Goal: Information Seeking & Learning: Learn about a topic

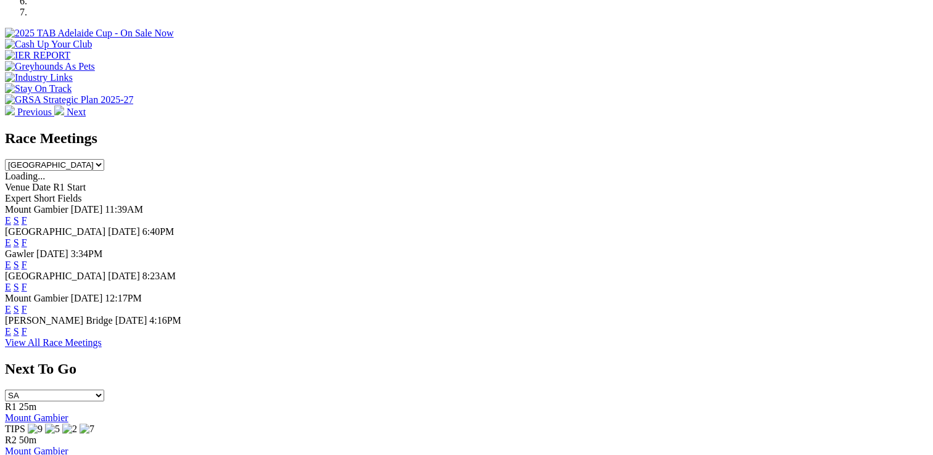
scroll to position [432, 0]
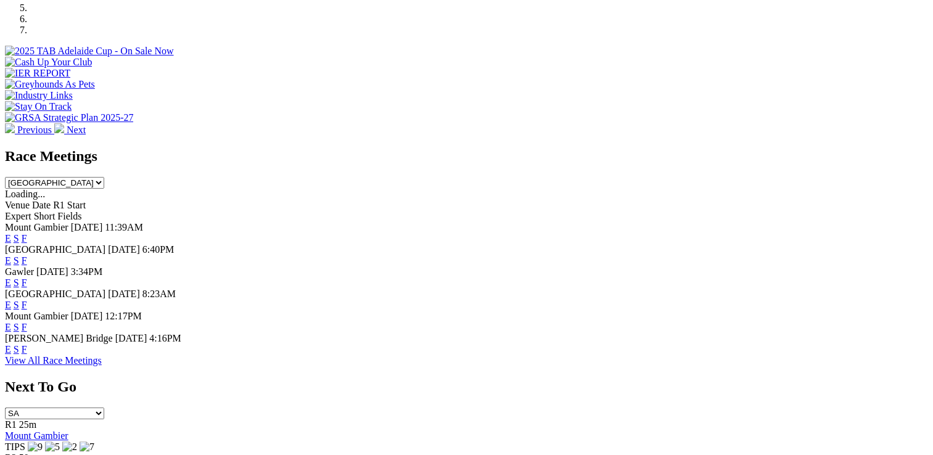
click at [27, 255] on link "F" at bounding box center [25, 260] width 6 height 10
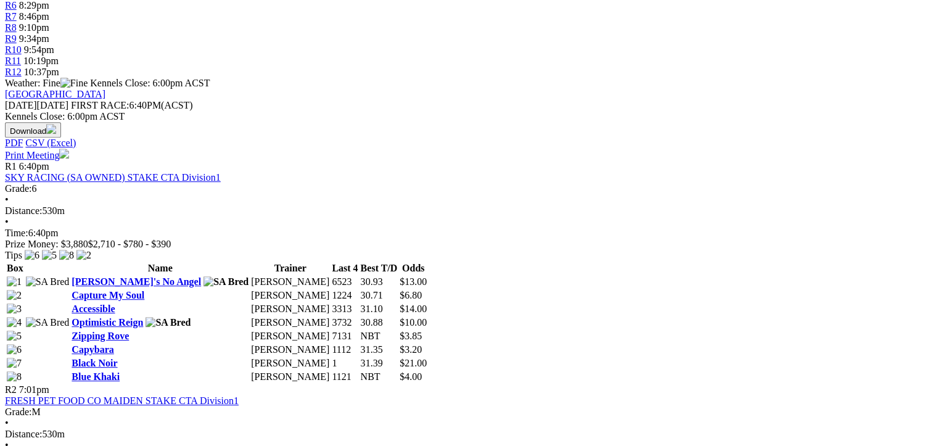
scroll to position [123, 0]
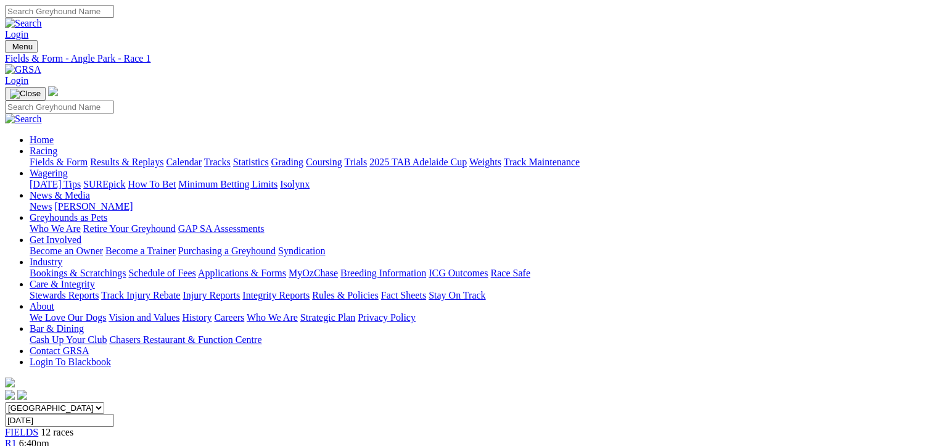
click at [17, 445] on span "R2" at bounding box center [11, 454] width 12 height 10
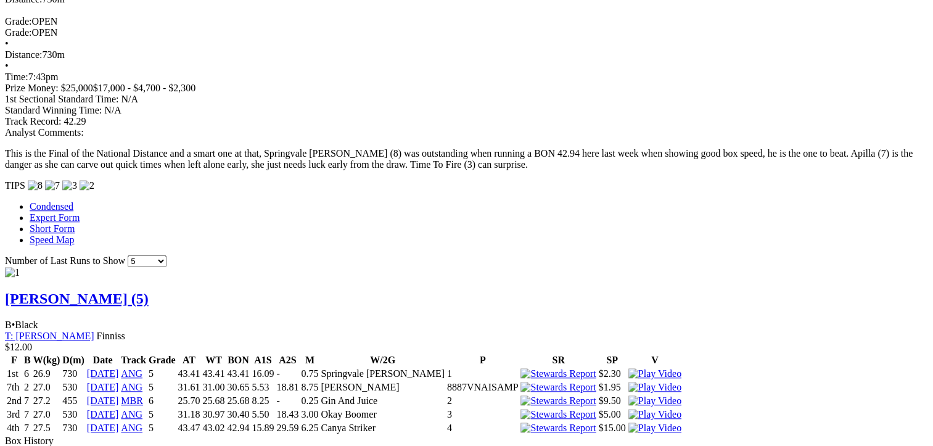
scroll to position [1049, 0]
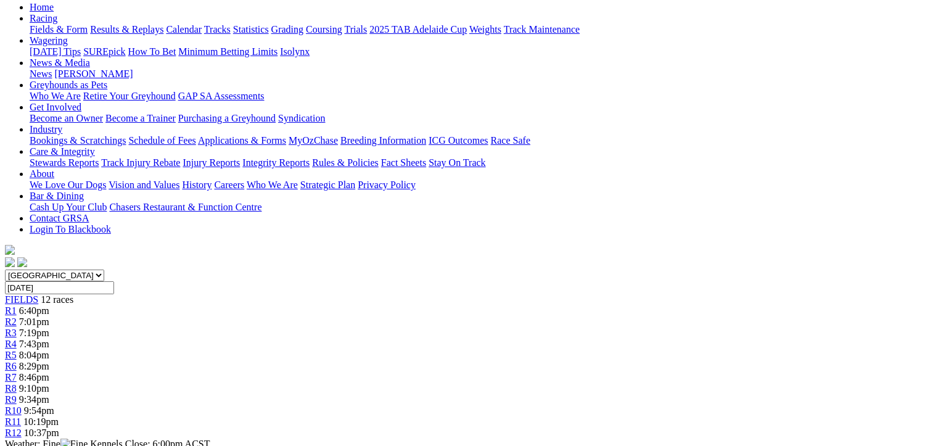
scroll to position [62, 0]
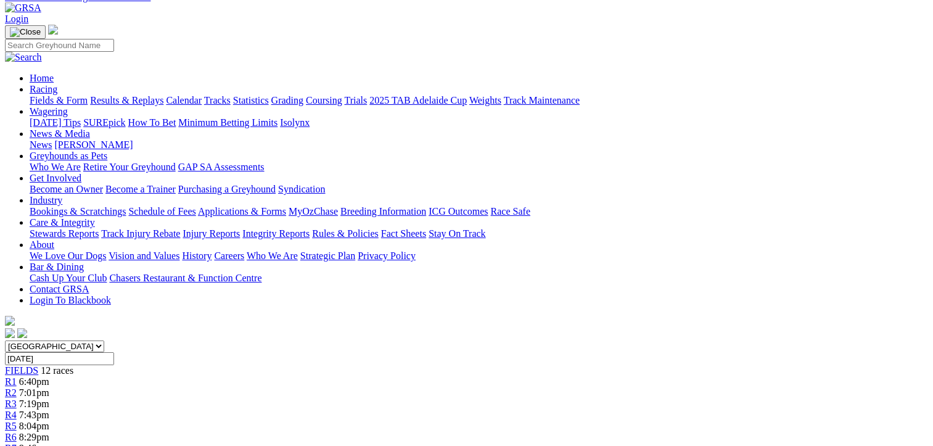
click at [49, 432] on span "8:29pm" at bounding box center [34, 437] width 30 height 10
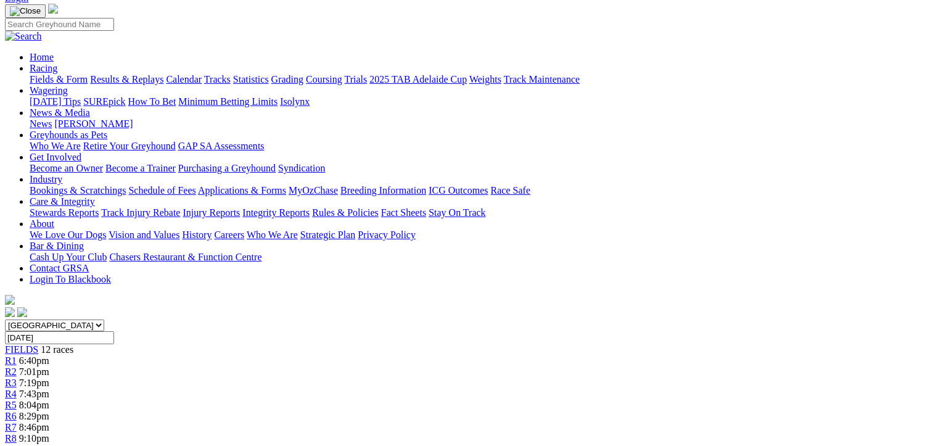
scroll to position [62, 0]
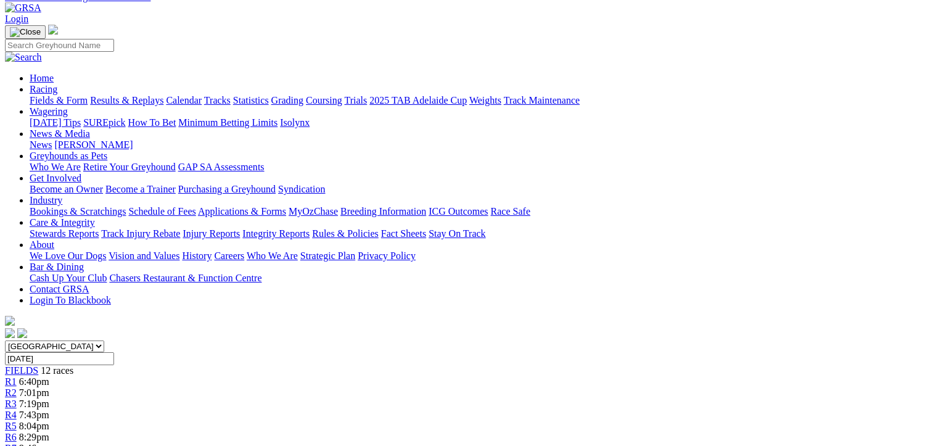
click at [49, 443] on span "8:46pm" at bounding box center [34, 448] width 30 height 10
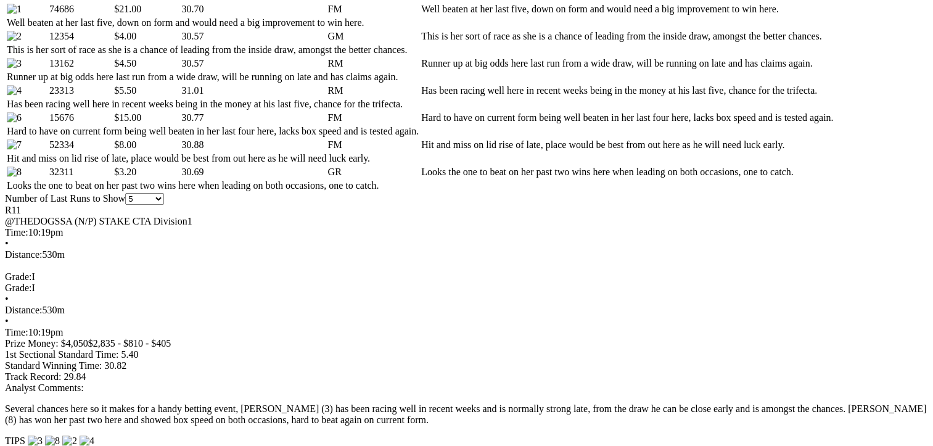
scroll to position [802, 0]
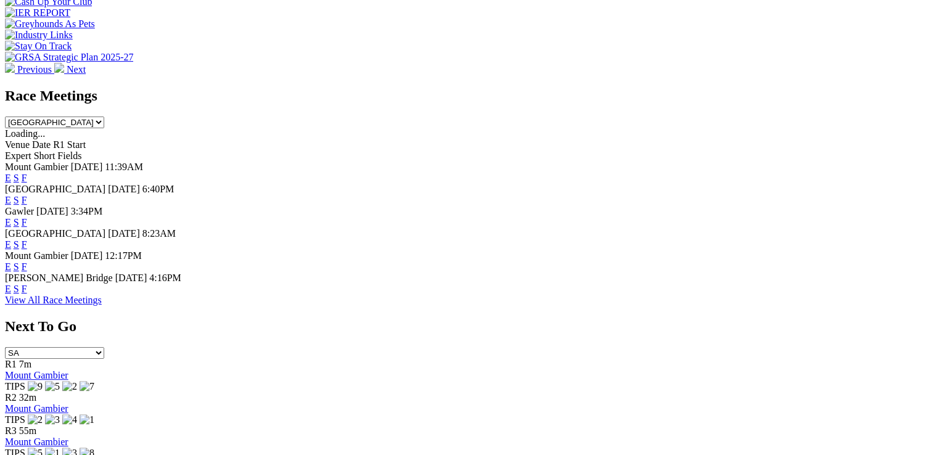
scroll to position [494, 0]
click at [27, 293] on link "F" at bounding box center [25, 288] width 6 height 10
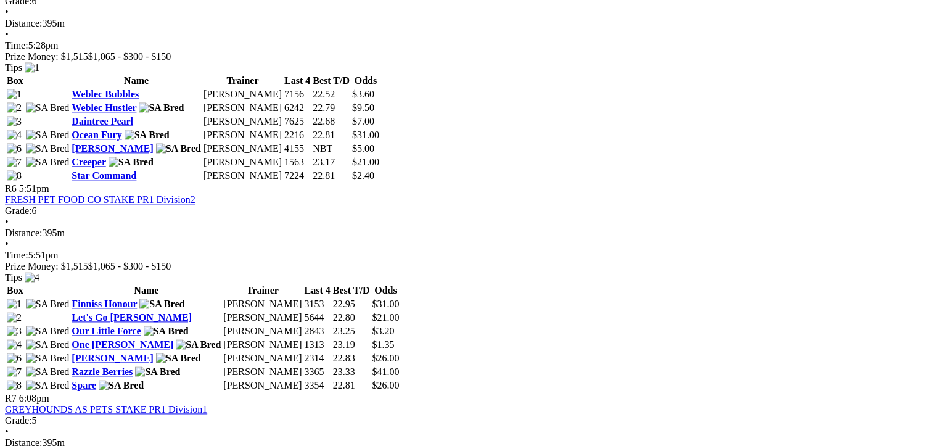
scroll to position [1542, 0]
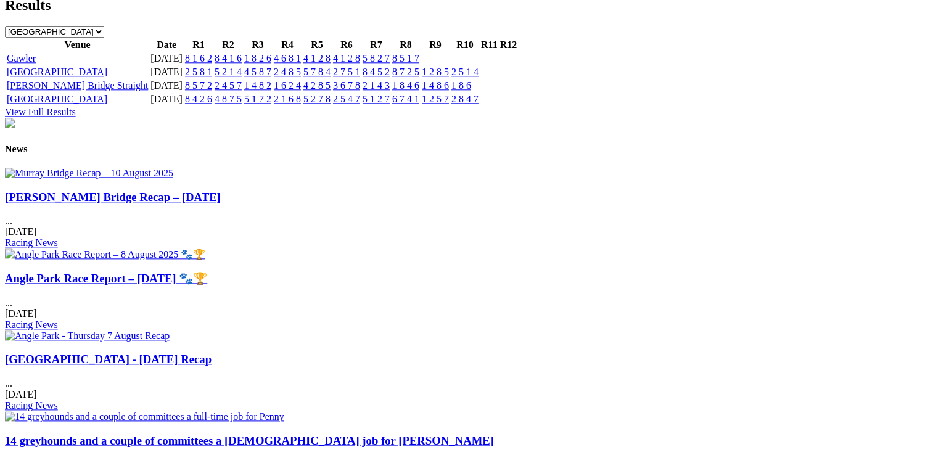
scroll to position [1419, 0]
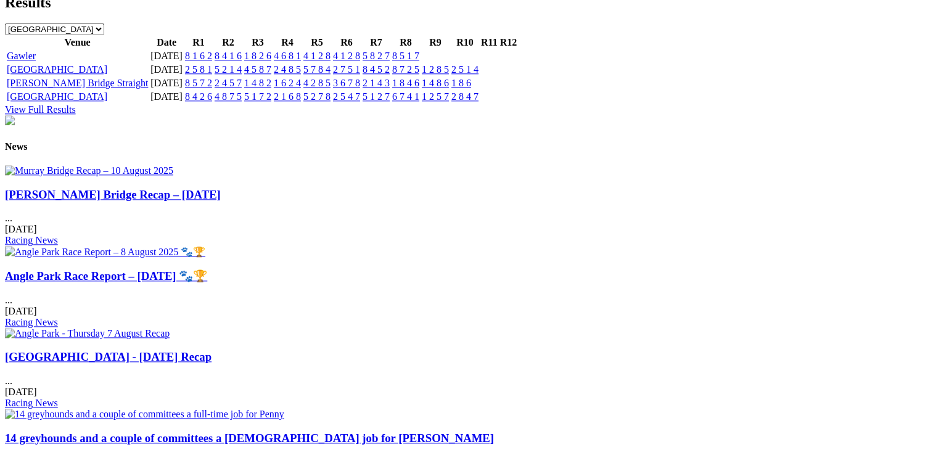
click at [494, 432] on link "14 greyhounds and a couple of committees a full-time job for Penny" at bounding box center [249, 438] width 489 height 13
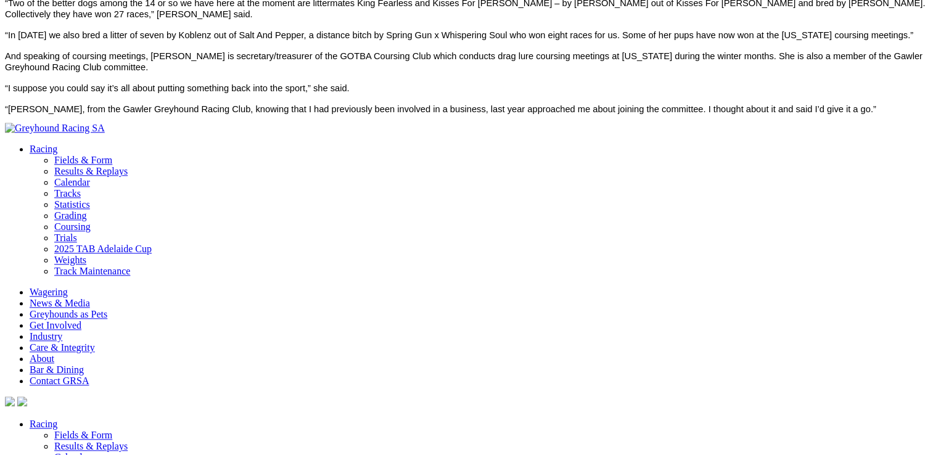
scroll to position [1419, 0]
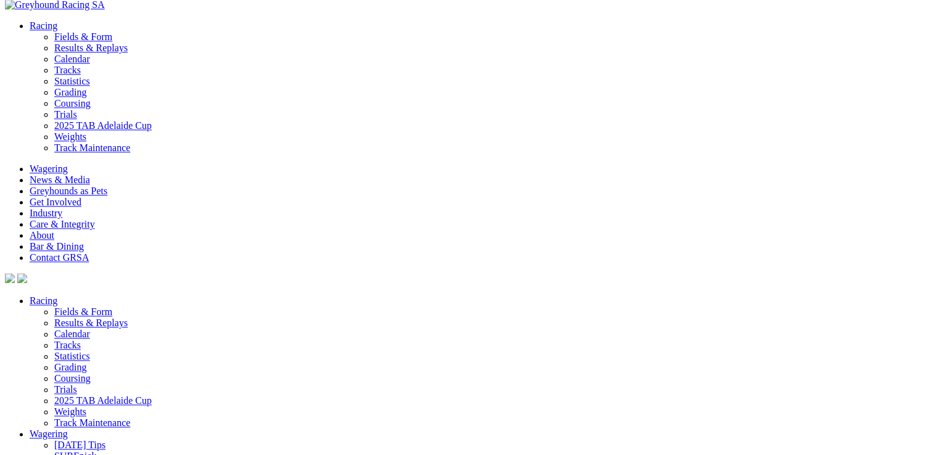
click at [83, 373] on link "Coursing" at bounding box center [72, 378] width 36 height 10
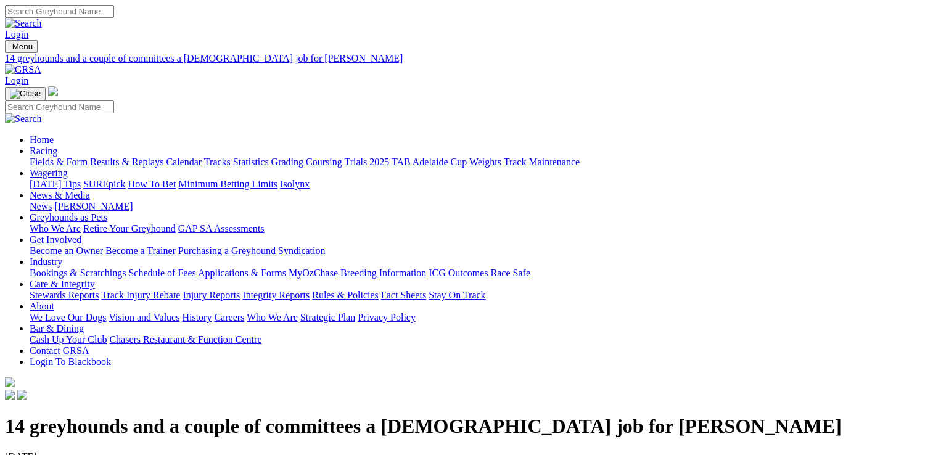
click at [133, 201] on link "[PERSON_NAME]" at bounding box center [93, 206] width 78 height 10
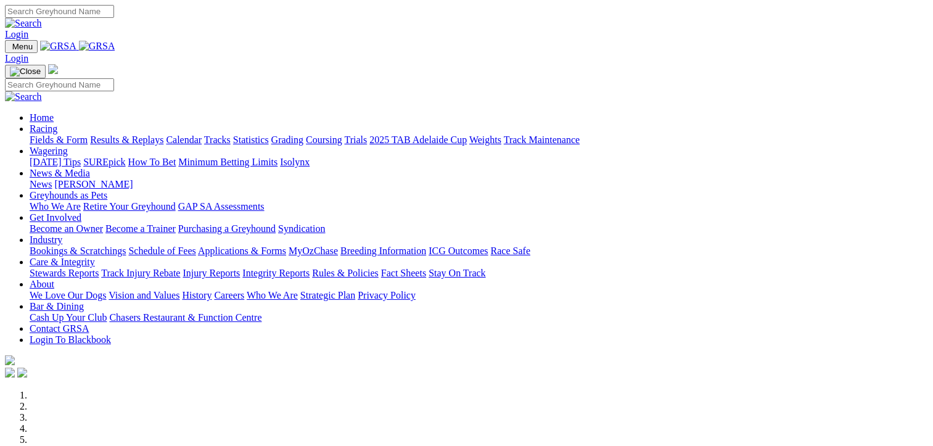
click at [132, 134] on link "Results & Replays" at bounding box center [126, 139] width 73 height 10
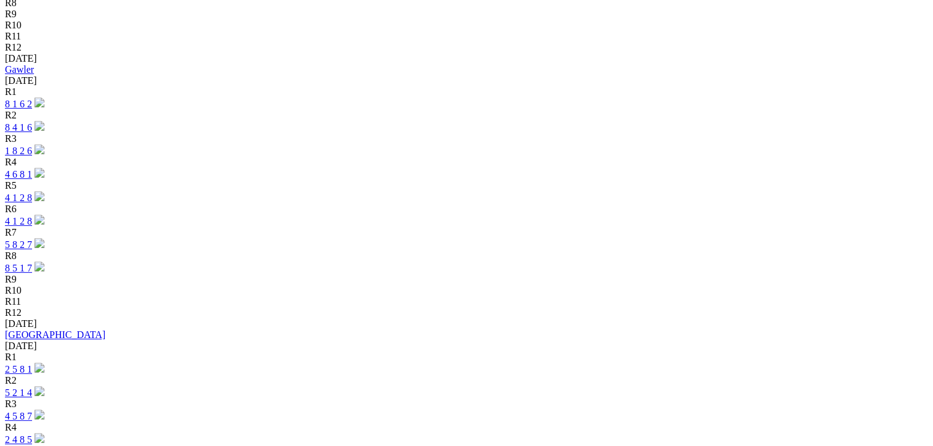
scroll to position [617, 0]
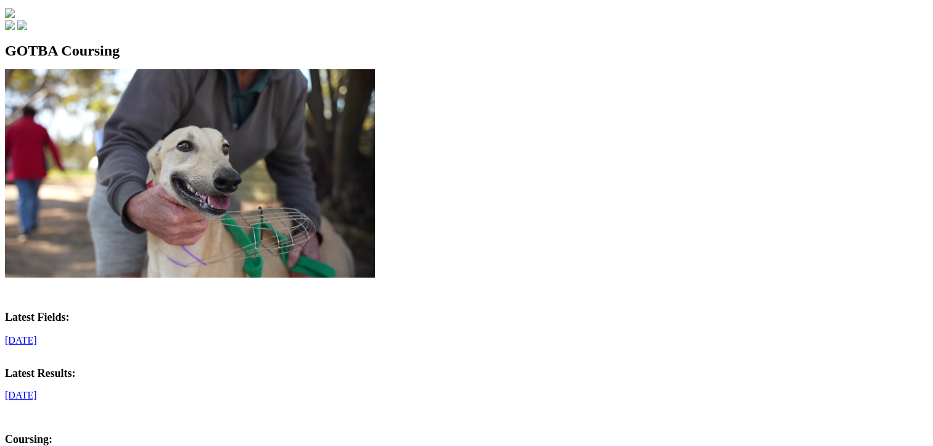
scroll to position [370, 0]
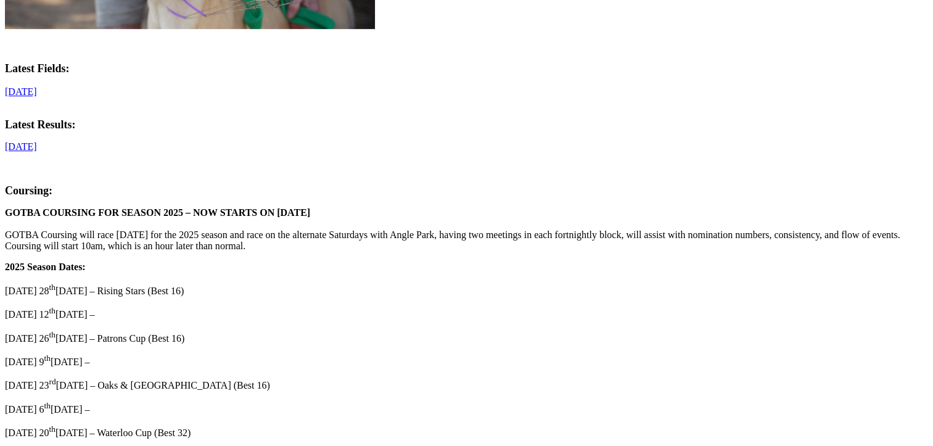
scroll to position [617, 0]
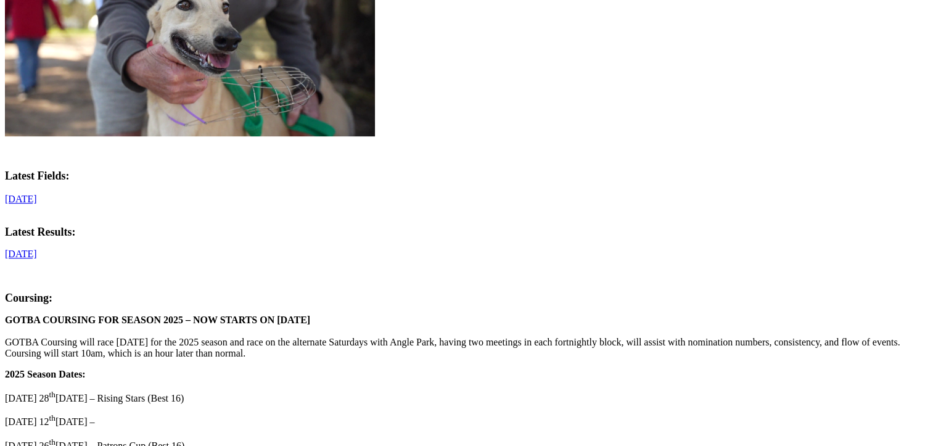
scroll to position [308, 0]
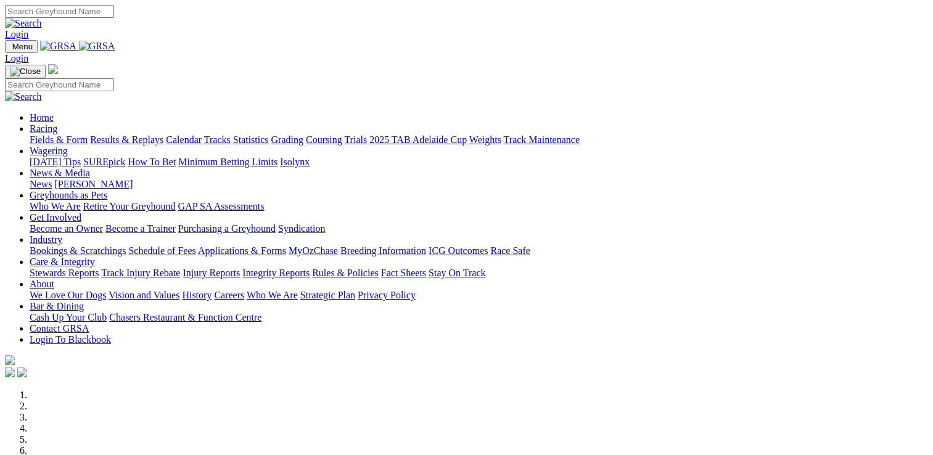
scroll to position [432, 0]
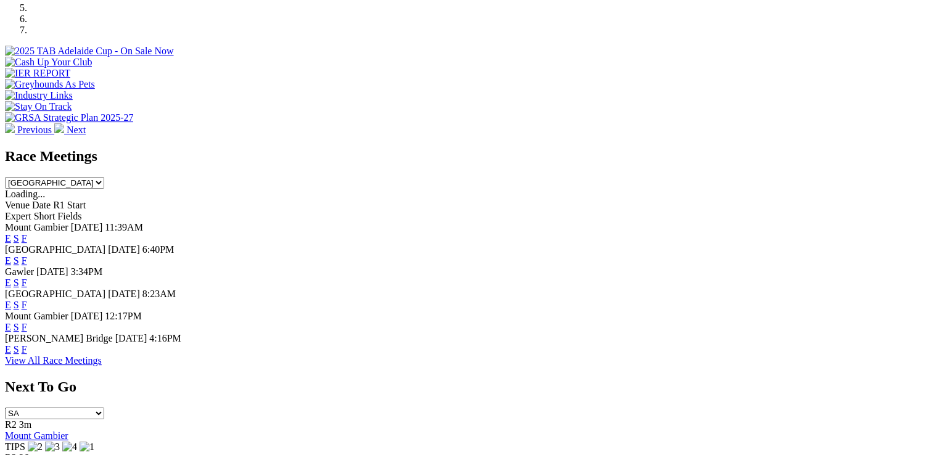
click at [27, 344] on link "F" at bounding box center [25, 349] width 6 height 10
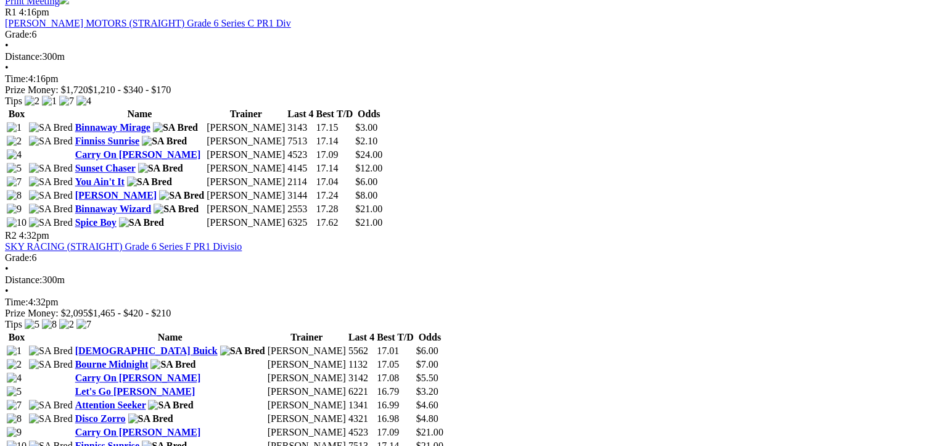
scroll to position [370, 0]
